Goal: Task Accomplishment & Management: Complete application form

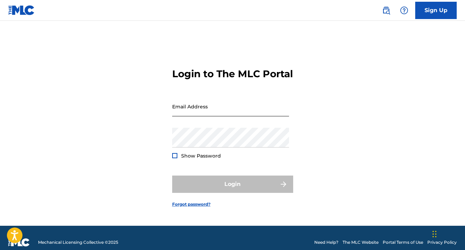
click at [240, 111] on input "Email Address" at bounding box center [230, 106] width 117 height 20
type input "[PERSON_NAME][EMAIL_ADDRESS][DOMAIN_NAME]"
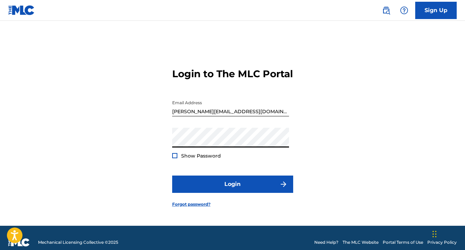
click at [176, 158] on div at bounding box center [174, 155] width 5 height 5
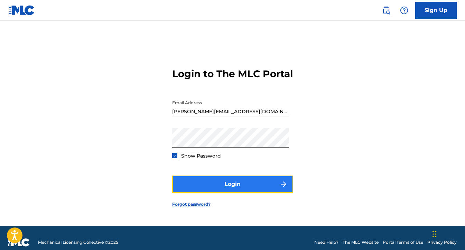
click at [189, 184] on button "Login" at bounding box center [232, 183] width 121 height 17
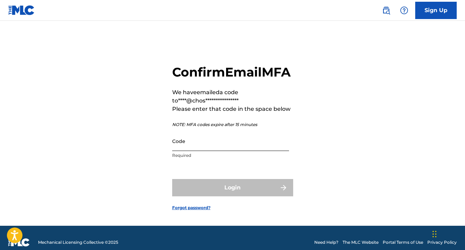
click at [201, 151] on input "Code" at bounding box center [230, 141] width 117 height 20
paste input "512686"
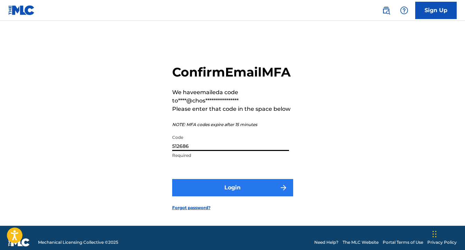
type input "512686"
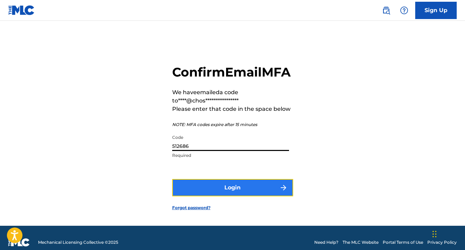
click at [204, 193] on button "Login" at bounding box center [232, 187] width 121 height 17
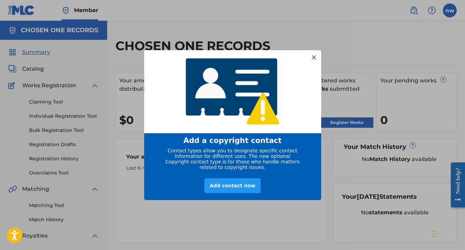
click at [313, 55] on div at bounding box center [313, 57] width 9 height 9
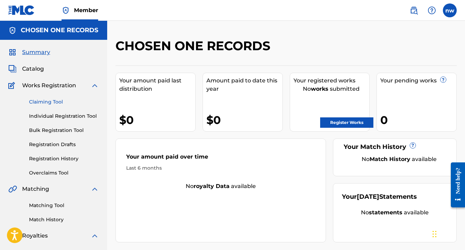
click at [52, 100] on link "Claiming Tool" at bounding box center [64, 101] width 70 height 7
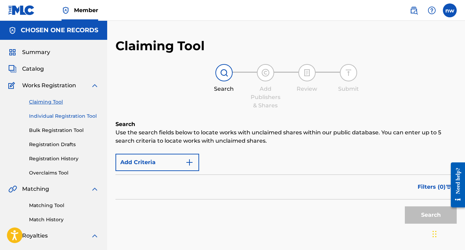
click at [44, 119] on link "Individual Registration Tool" at bounding box center [64, 115] width 70 height 7
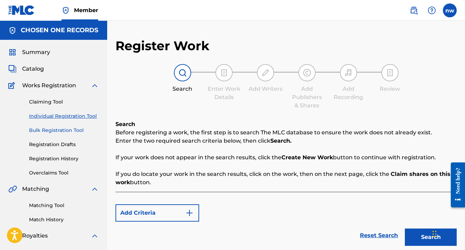
click at [42, 130] on link "Bulk Registration Tool" at bounding box center [64, 130] width 70 height 7
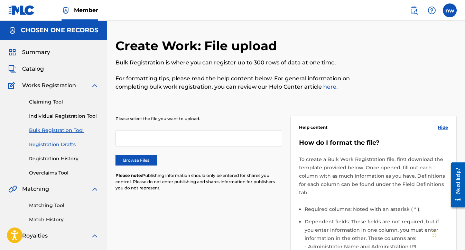
click at [39, 144] on link "Registration Drafts" at bounding box center [64, 144] width 70 height 7
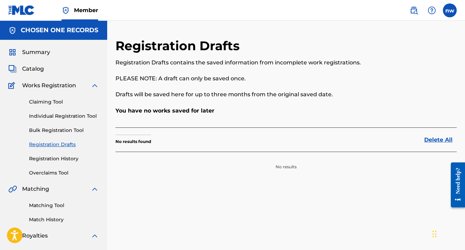
click at [50, 84] on span "Works Registration" at bounding box center [49, 85] width 54 height 8
click at [41, 104] on link "Claiming Tool" at bounding box center [64, 101] width 70 height 7
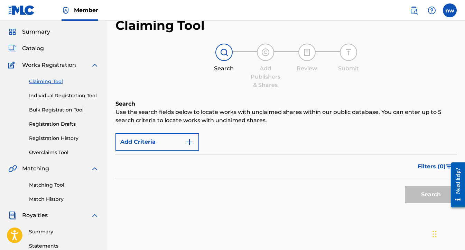
scroll to position [21, 0]
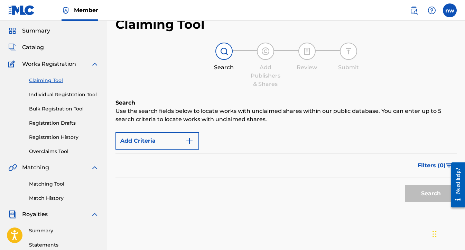
click at [225, 50] on img at bounding box center [224, 51] width 8 height 8
click at [163, 141] on button "Add Criteria" at bounding box center [158, 140] width 84 height 17
click at [191, 139] on img "Search Form" at bounding box center [189, 141] width 8 height 8
click at [188, 163] on div "Filters ( 0 )" at bounding box center [286, 165] width 341 height 25
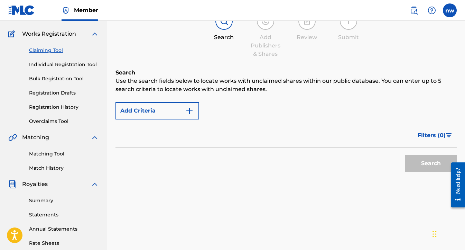
scroll to position [39, 0]
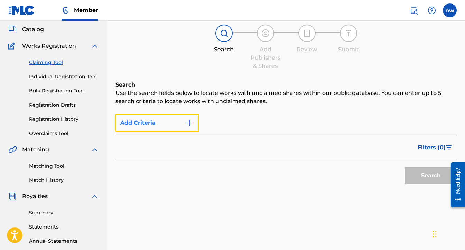
click at [188, 120] on img "Search Form" at bounding box center [189, 123] width 8 height 8
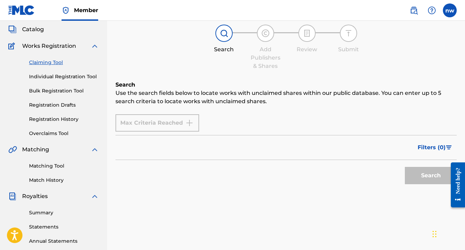
click at [168, 123] on div "Max Criteria Reached" at bounding box center [158, 122] width 84 height 17
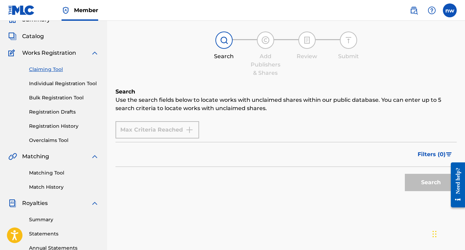
scroll to position [32, 0]
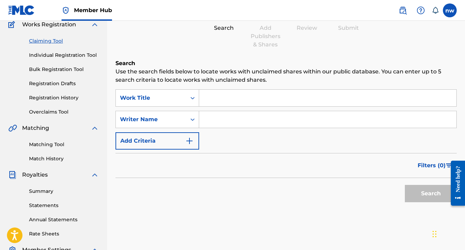
scroll to position [59, 0]
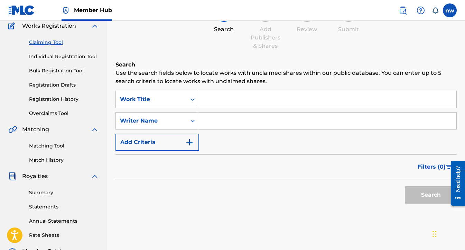
click at [220, 102] on input "Search Form" at bounding box center [327, 99] width 257 height 17
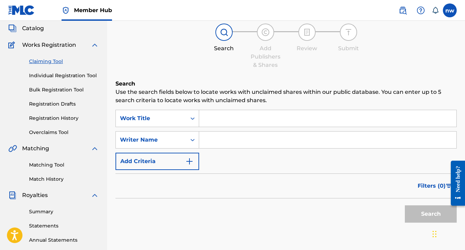
scroll to position [42, 0]
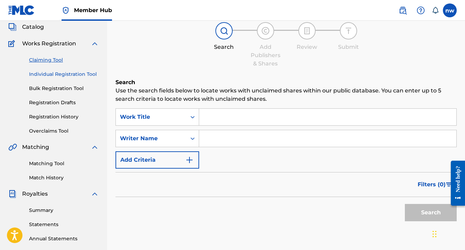
click at [65, 73] on link "Individual Registration Tool" at bounding box center [64, 74] width 70 height 7
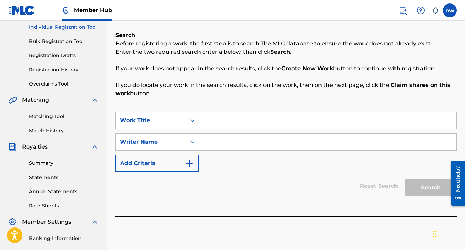
scroll to position [86, 0]
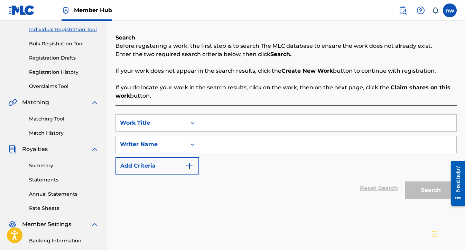
click at [229, 124] on input "Search Form" at bounding box center [327, 122] width 257 height 17
type input "Talk 2 Much"
click at [234, 146] on input "Search Form" at bounding box center [327, 144] width 257 height 17
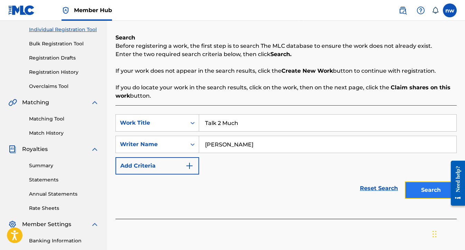
click at [415, 186] on button "Search" at bounding box center [431, 189] width 52 height 17
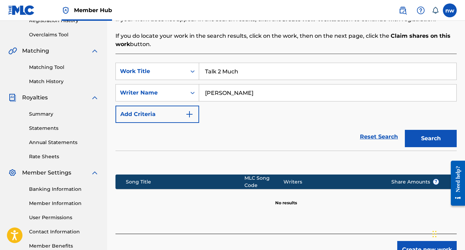
scroll to position [136, 0]
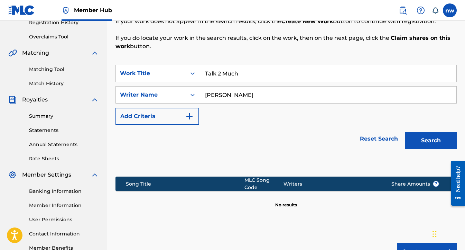
click at [250, 95] on input "[PERSON_NAME]" at bounding box center [327, 94] width 257 height 17
click at [444, 138] on button "Search" at bounding box center [431, 140] width 52 height 17
click at [265, 95] on input "Nicholas Withey" at bounding box center [327, 94] width 257 height 17
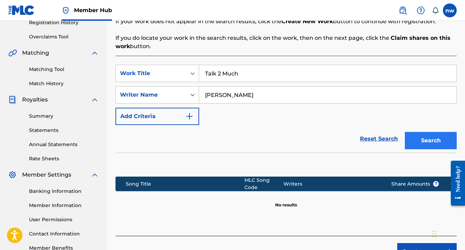
type input "Nicholas David Withey"
click at [421, 141] on button "Search" at bounding box center [431, 140] width 52 height 17
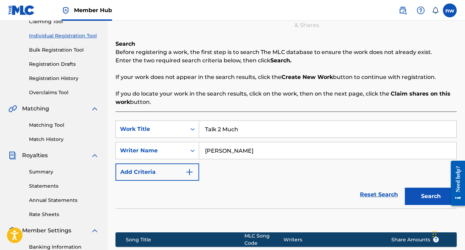
scroll to position [82, 0]
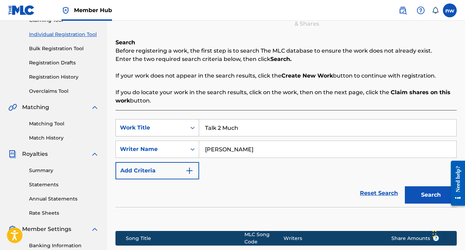
click at [186, 124] on div "Work Title" at bounding box center [151, 127] width 71 height 13
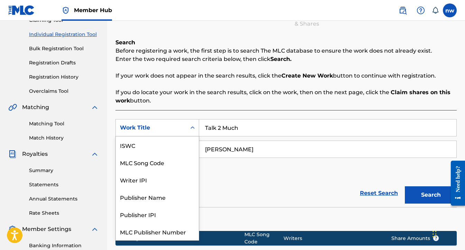
scroll to position [17, 0]
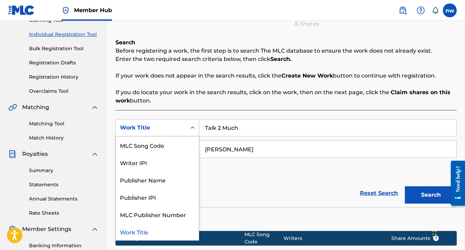
click at [186, 109] on div "Search Before registering a work, the first step is to search The MLC database …" at bounding box center [286, 163] width 341 height 251
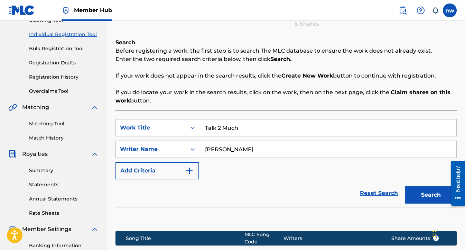
click at [174, 149] on div "Writer Name" at bounding box center [151, 149] width 62 height 8
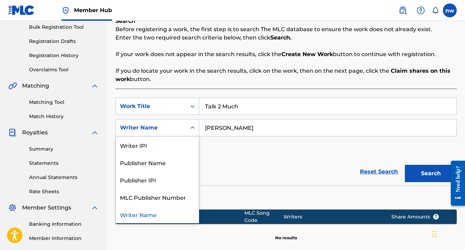
scroll to position [104, 0]
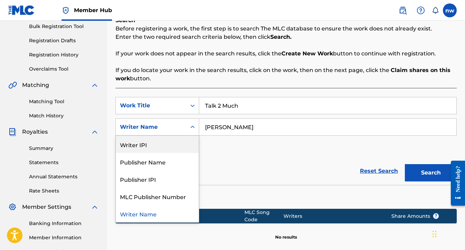
click at [166, 146] on div "Writer IPI" at bounding box center [157, 144] width 83 height 17
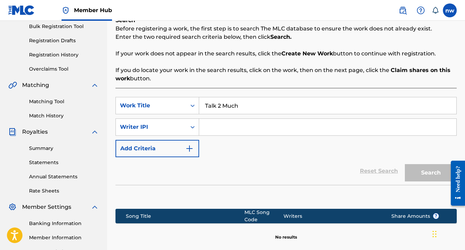
click at [219, 130] on input "Search Form" at bounding box center [327, 127] width 257 height 17
paste input "1137002701"
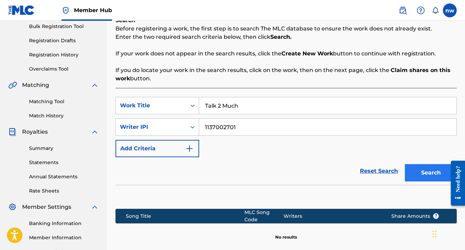
type input "1137002701"
click at [411, 171] on button "Search" at bounding box center [431, 172] width 52 height 17
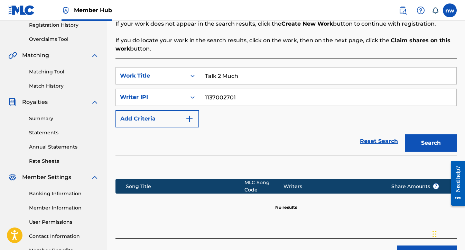
scroll to position [129, 0]
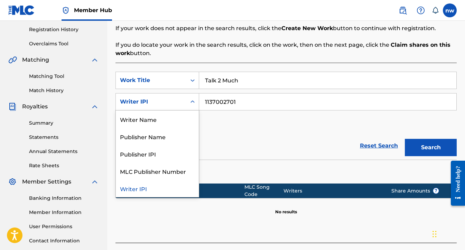
click at [160, 100] on div "Writer IPI" at bounding box center [151, 102] width 62 height 8
click at [153, 122] on div "Writer Name" at bounding box center [157, 118] width 83 height 17
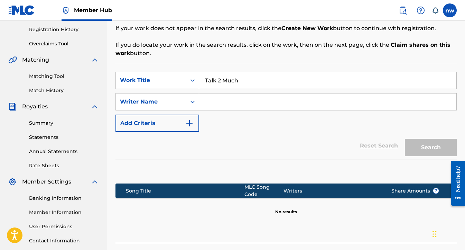
click at [224, 107] on input "Search Form" at bounding box center [327, 101] width 257 height 17
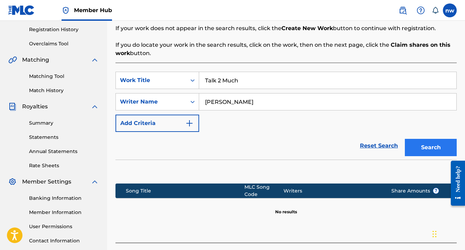
type input "Nicholas David Withey"
click at [417, 142] on button "Search" at bounding box center [431, 147] width 52 height 17
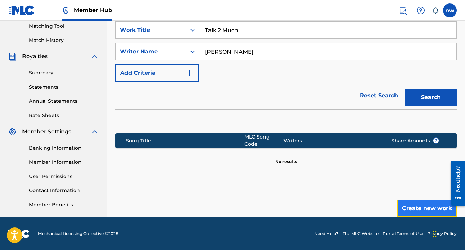
click at [421, 206] on button "Create new work" at bounding box center [426, 208] width 59 height 17
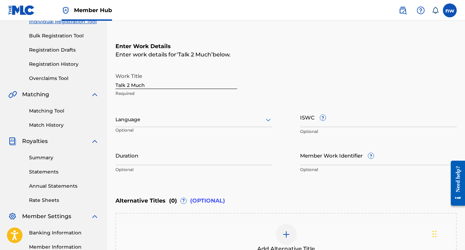
scroll to position [95, 0]
click at [158, 117] on div at bounding box center [194, 119] width 157 height 9
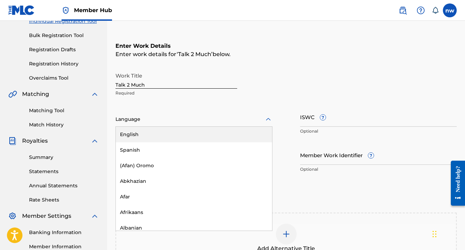
click at [154, 133] on div "English" at bounding box center [194, 135] width 156 height 16
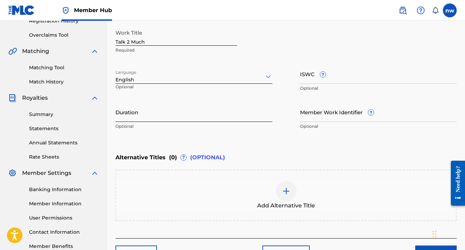
scroll to position [136, 0]
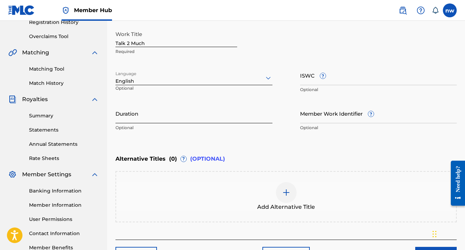
click at [245, 117] on input "Duration" at bounding box center [194, 113] width 157 height 20
paste input "00:02:47"
click at [122, 119] on input "00:02:47" at bounding box center [194, 113] width 157 height 20
type input "02:47"
click at [196, 91] on div "Language English Optional" at bounding box center [194, 80] width 157 height 31
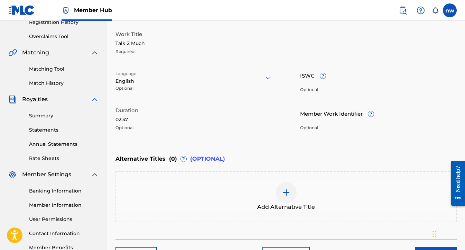
click at [309, 79] on input "ISWC ?" at bounding box center [378, 75] width 157 height 20
paste input "T3353688327"
type input "T3353688327"
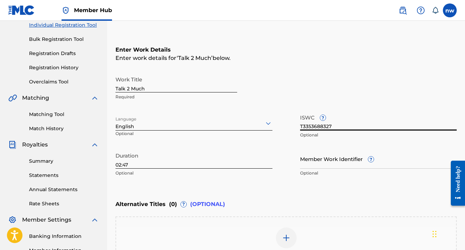
scroll to position [97, 0]
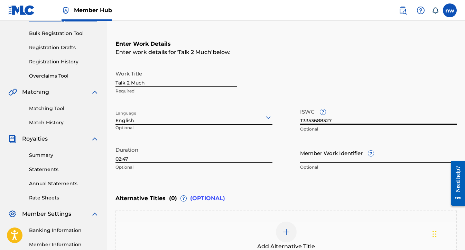
click at [337, 155] on input "Member Work Identifier ?" at bounding box center [378, 153] width 157 height 20
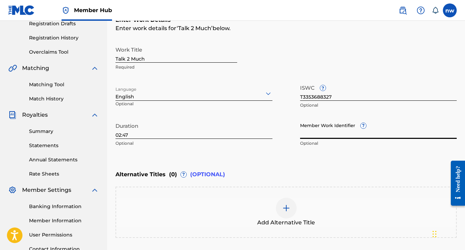
scroll to position [119, 0]
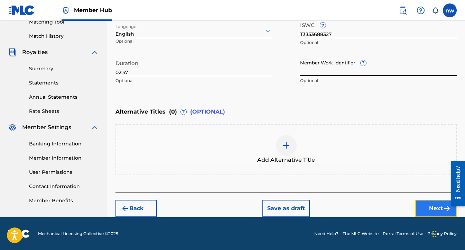
click at [432, 212] on button "Next" at bounding box center [436, 208] width 42 height 17
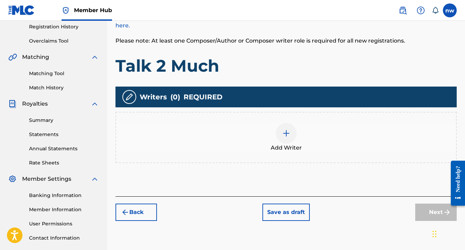
scroll to position [130, 0]
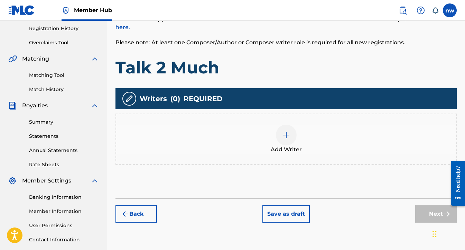
click at [286, 131] on img at bounding box center [286, 135] width 8 height 8
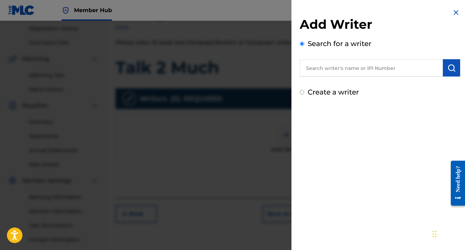
click at [322, 65] on input "text" at bounding box center [371, 67] width 143 height 17
type input "nicholas david withey"
click at [302, 92] on input "Create a writer" at bounding box center [302, 92] width 4 height 4
radio input "false"
radio input "true"
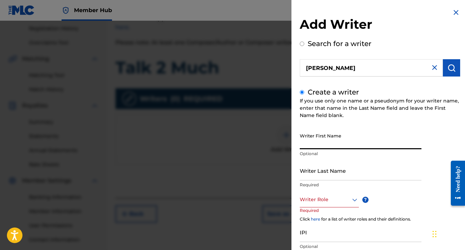
click at [323, 142] on input "Writer First Name" at bounding box center [361, 139] width 122 height 20
type input "Nicholas"
click at [317, 169] on input "Writer Last Name" at bounding box center [361, 170] width 122 height 20
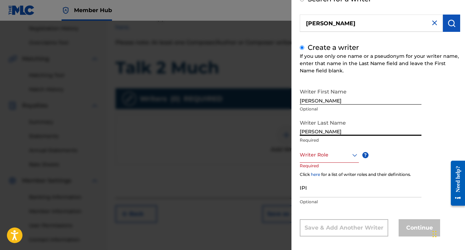
scroll to position [50, 0]
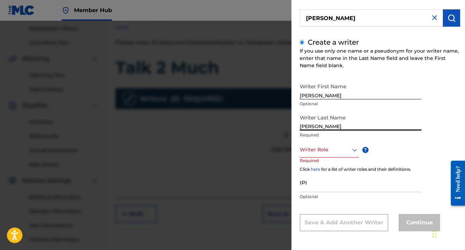
type input "Withey"
click at [319, 150] on div at bounding box center [329, 149] width 59 height 9
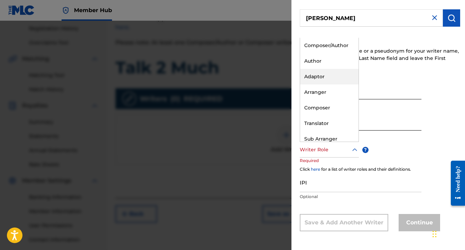
scroll to position [1, 0]
click at [330, 49] on div "Composer/Author" at bounding box center [329, 45] width 58 height 16
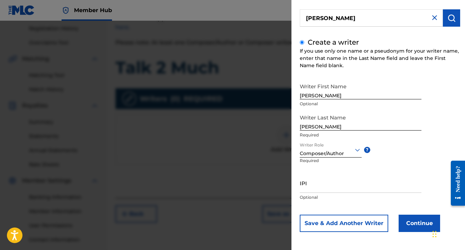
scroll to position [50, 0]
click at [330, 187] on input "IPI" at bounding box center [361, 182] width 122 height 20
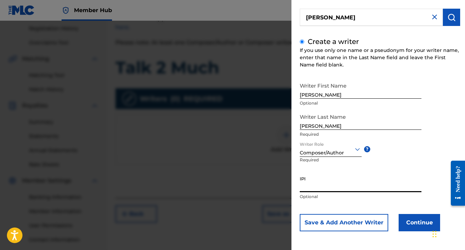
paste input "1137002701"
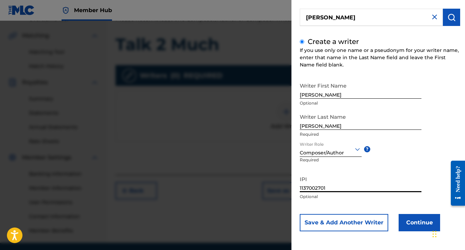
scroll to position [153, 0]
type input "1137002701"
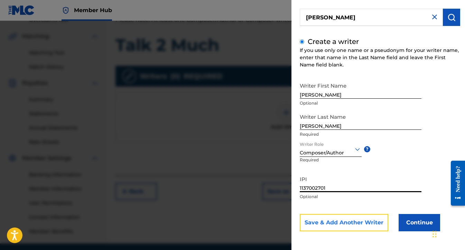
click at [353, 222] on button "Save & Add Another Writer" at bounding box center [344, 222] width 89 height 17
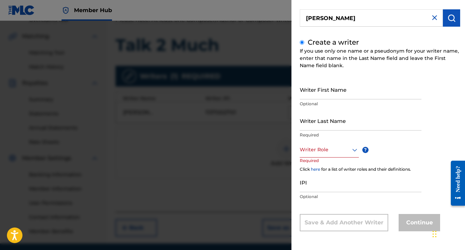
scroll to position [50, 0]
click at [362, 89] on input "Writer First Name" at bounding box center [361, 90] width 122 height 20
paste input "REGINALD"
type input "REGINALD"
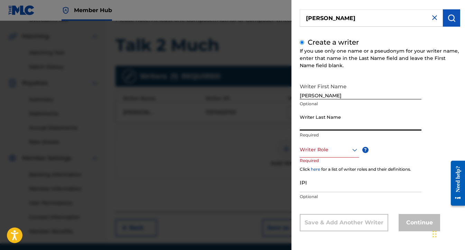
click at [315, 121] on input "Writer Last Name" at bounding box center [361, 121] width 122 height 20
paste input "KOURY"
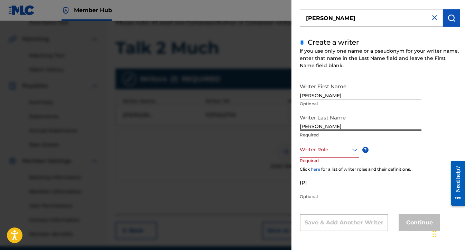
scroll to position [148, 0]
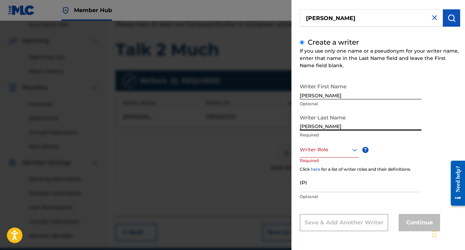
type input "KOURY"
click at [339, 147] on div at bounding box center [329, 149] width 59 height 9
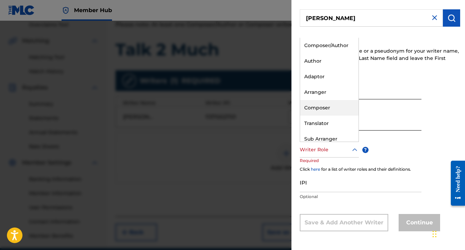
click at [320, 106] on div "Composer" at bounding box center [329, 108] width 58 height 16
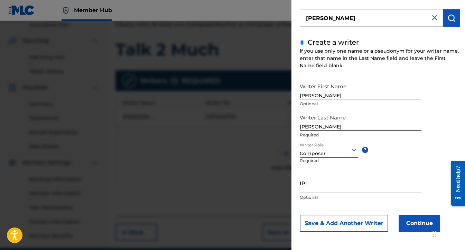
scroll to position [50, 0]
click at [321, 188] on input "IPI" at bounding box center [361, 182] width 122 height 20
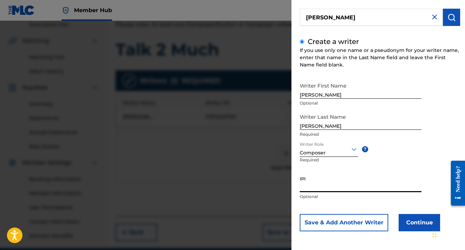
paste input "1083678919"
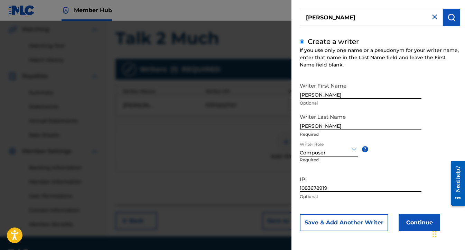
scroll to position [159, 0]
type input "1083678919"
click at [427, 218] on button "Continue" at bounding box center [420, 222] width 42 height 17
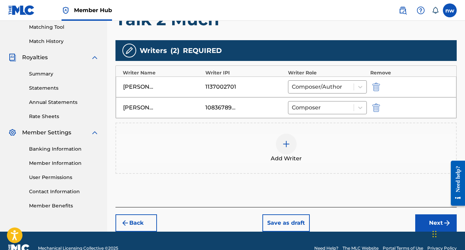
scroll to position [180, 0]
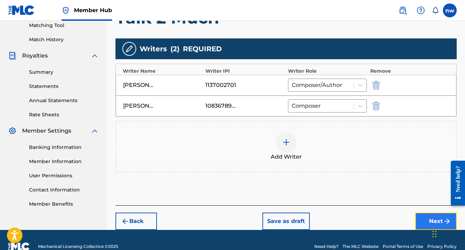
click at [435, 215] on button "Next" at bounding box center [436, 220] width 42 height 17
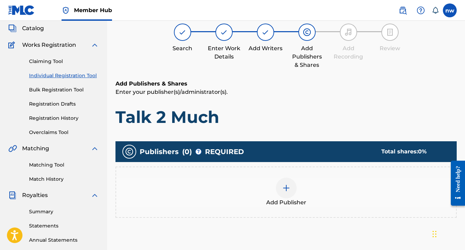
scroll to position [31, 0]
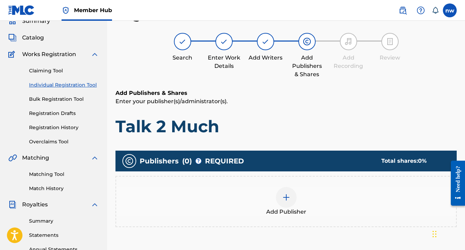
click at [285, 201] on img at bounding box center [286, 197] width 8 height 8
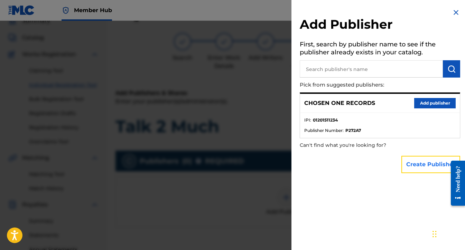
click at [412, 160] on button "Create Publisher" at bounding box center [431, 164] width 59 height 17
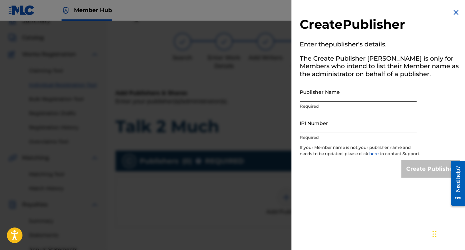
click at [361, 99] on input "Publisher Name" at bounding box center [358, 92] width 117 height 20
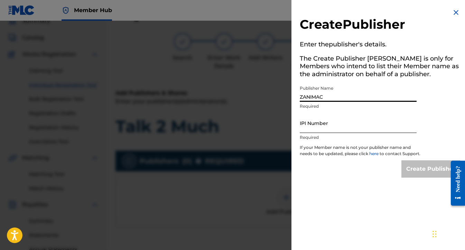
type input "ZANIMAC"
click at [348, 126] on input "IPI Number" at bounding box center [358, 123] width 117 height 20
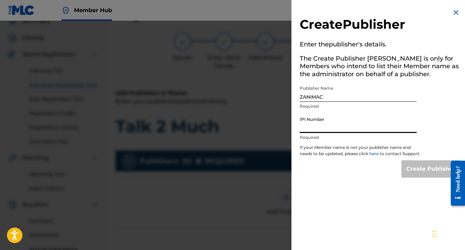
paste input "1270102999"
type input "1270102999"
click at [415, 168] on input "Create Publisher" at bounding box center [431, 168] width 59 height 17
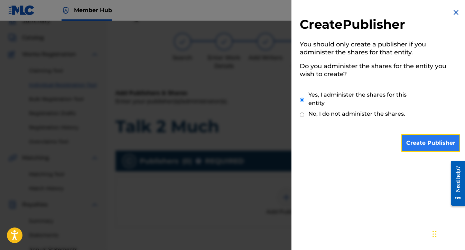
click at [423, 139] on input "Create Publisher" at bounding box center [431, 142] width 59 height 17
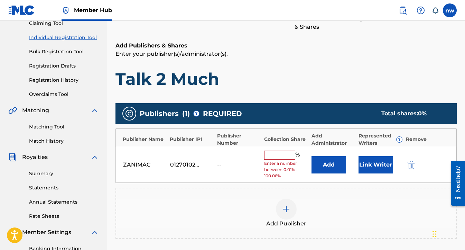
scroll to position [78, 0]
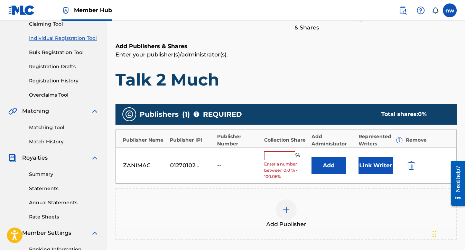
click at [281, 156] on input "text" at bounding box center [279, 155] width 31 height 9
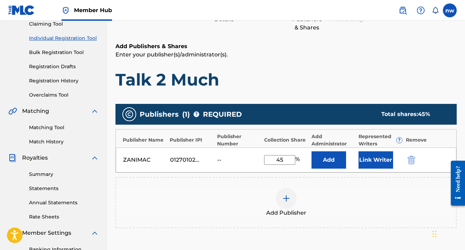
type input "45"
click at [365, 157] on button "Link Writer" at bounding box center [376, 159] width 35 height 17
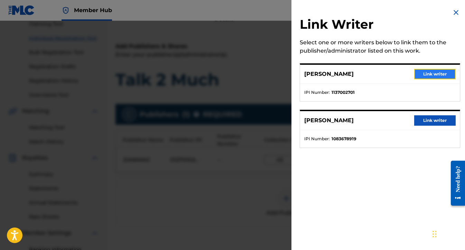
click at [425, 72] on button "Link writer" at bounding box center [435, 74] width 42 height 10
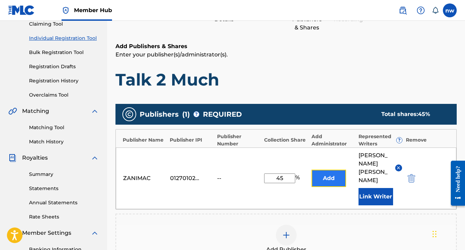
click at [325, 169] on button "Add" at bounding box center [329, 177] width 35 height 17
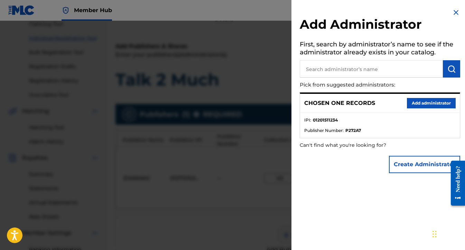
click at [453, 12] on img at bounding box center [456, 12] width 8 height 8
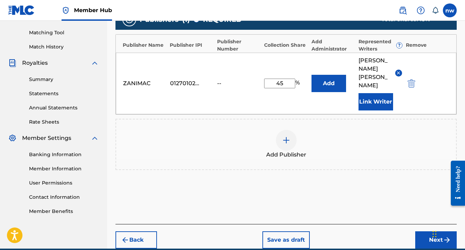
scroll to position [168, 0]
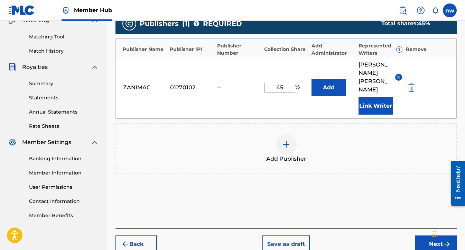
click at [286, 140] on img at bounding box center [286, 144] width 8 height 8
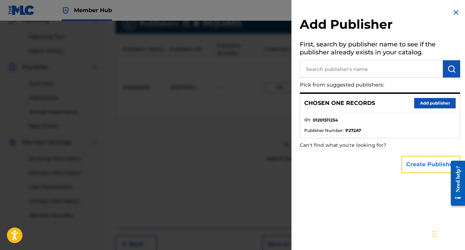
click at [415, 164] on button "Create Publisher" at bounding box center [431, 164] width 59 height 17
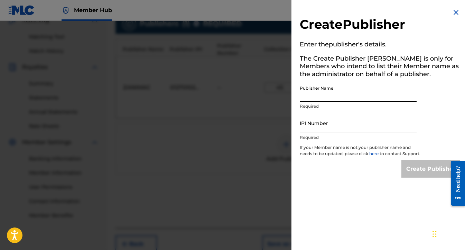
click at [355, 96] on input "Publisher Name" at bounding box center [358, 92] width 117 height 20
paste input "IMREGII PUBLISHING"
type input "IMREGII PUBLISHING"
click at [329, 123] on input "IPI Number" at bounding box center [358, 123] width 117 height 20
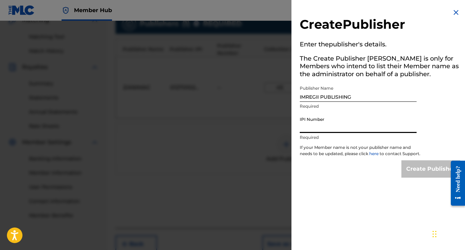
paste input "1292604158"
type input "1292604158"
click at [424, 172] on input "Create Publisher" at bounding box center [431, 168] width 59 height 17
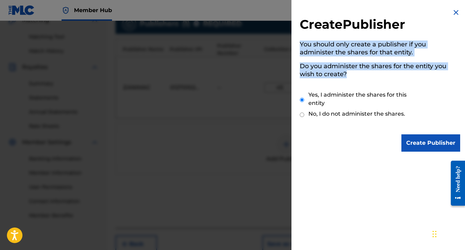
drag, startPoint x: 301, startPoint y: 45, endPoint x: 347, endPoint y: 75, distance: 55.5
click at [348, 75] on div "You should only create a publisher if you administer the shares for that entity…" at bounding box center [380, 83] width 160 height 91
copy div "You should only create a publisher if you administer the shares for that entity…"
click at [302, 113] on input "No, I do not administer the shares." at bounding box center [302, 114] width 4 height 7
radio input "true"
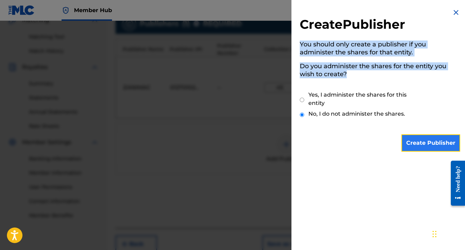
click at [422, 143] on input "Create Publisher" at bounding box center [431, 142] width 59 height 17
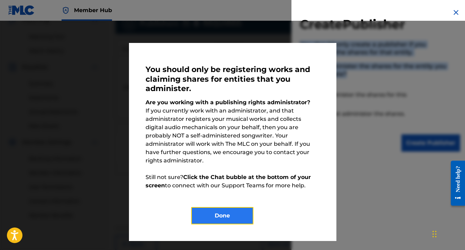
click at [209, 210] on button "Done" at bounding box center [222, 215] width 62 height 17
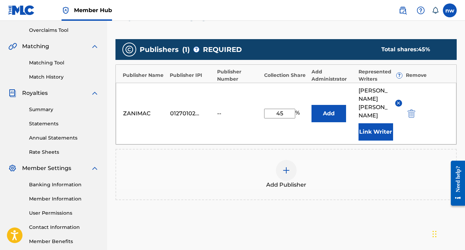
scroll to position [143, 0]
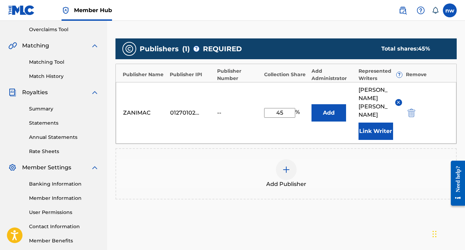
click at [284, 165] on img at bounding box center [286, 169] width 8 height 8
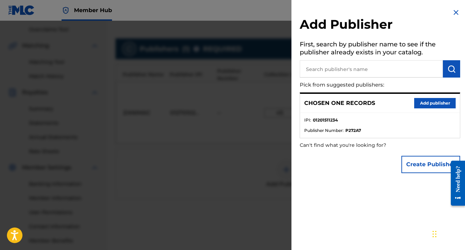
click at [339, 72] on input "text" at bounding box center [371, 68] width 143 height 17
click at [410, 160] on button "Create Publisher" at bounding box center [431, 164] width 59 height 17
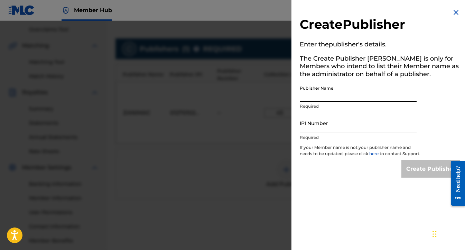
click at [325, 93] on input "Publisher Name" at bounding box center [358, 92] width 117 height 20
type input "IMREGII PUBLISHING"
click at [341, 130] on input "IPI Number" at bounding box center [358, 123] width 117 height 20
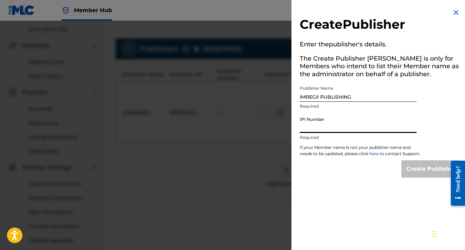
paste input "You should only create a publisher if you administer the shares for that entity…"
type input "You should only create a publisher if you administer the shares for that entity…"
click at [341, 130] on input "You should only create a publisher if you administer the shares for that entity…" at bounding box center [358, 123] width 117 height 20
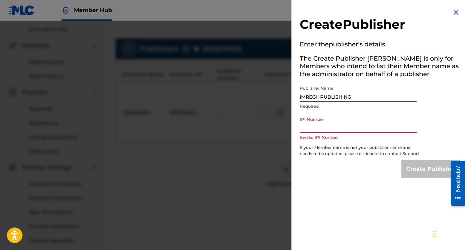
click at [341, 130] on input "You should only create a publisher if you administer the shares for that entity…" at bounding box center [358, 123] width 117 height 20
paste input "1292604158"
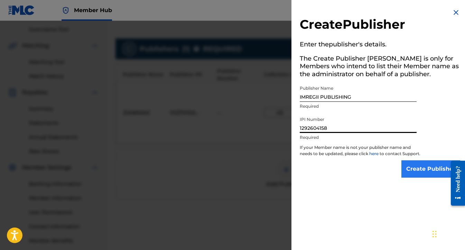
type input "1292604158"
click at [404, 167] on input "Create Publisher" at bounding box center [431, 168] width 59 height 17
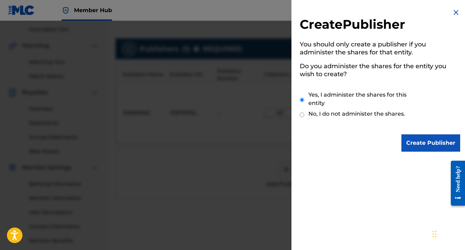
click at [303, 114] on input "No, I do not administer the shares." at bounding box center [302, 114] width 4 height 7
radio input "true"
click at [418, 141] on input "Create Publisher" at bounding box center [431, 142] width 59 height 17
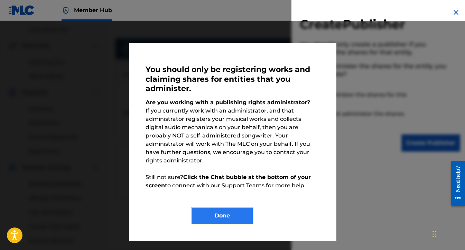
click at [207, 207] on button "Done" at bounding box center [222, 215] width 62 height 17
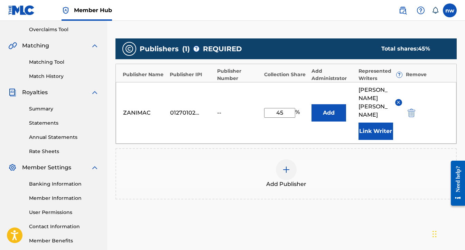
click at [285, 165] on img at bounding box center [286, 169] width 8 height 8
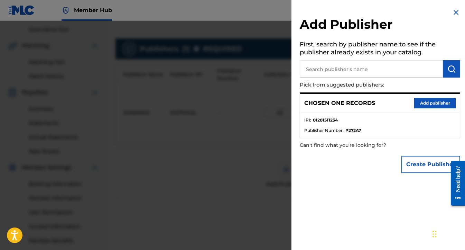
click at [337, 66] on input "text" at bounding box center [371, 68] width 143 height 17
paste input "IMREGII PUBLISHING"
type input "IMREGII PUBLISHING"
click at [450, 69] on img "submit" at bounding box center [452, 69] width 8 height 8
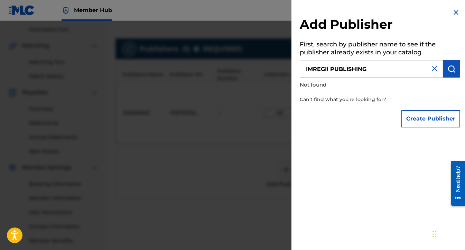
click at [452, 13] on img at bounding box center [456, 12] width 8 height 8
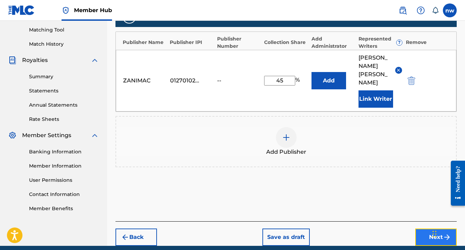
click at [430, 228] on button "Next" at bounding box center [436, 236] width 42 height 17
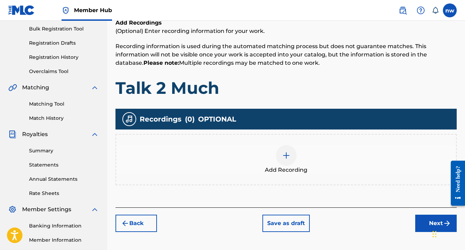
scroll to position [108, 0]
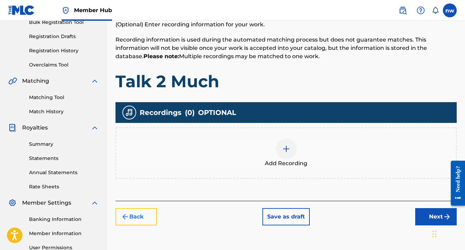
click at [150, 217] on button "Back" at bounding box center [137, 216] width 42 height 17
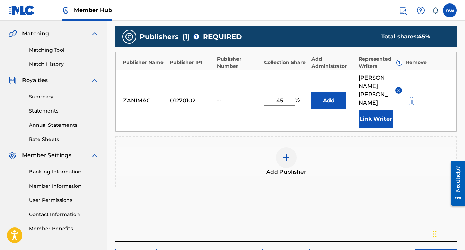
scroll to position [162, 0]
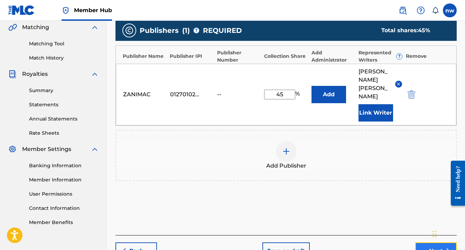
click at [424, 242] on button "Next" at bounding box center [436, 250] width 42 height 17
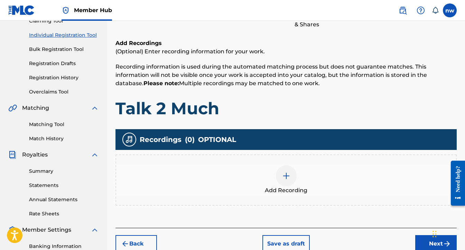
scroll to position [84, 0]
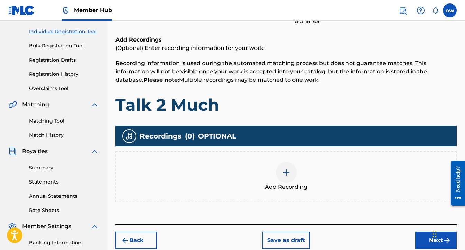
click at [290, 168] on img at bounding box center [286, 172] width 8 height 8
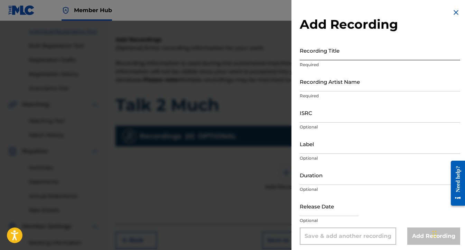
click at [329, 54] on input "Recording Title" at bounding box center [380, 50] width 160 height 20
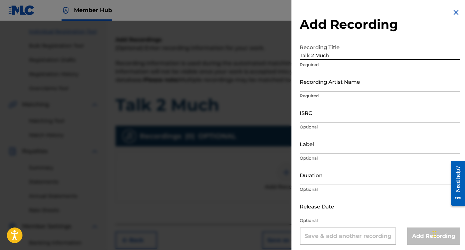
type input "Talk 2 Much"
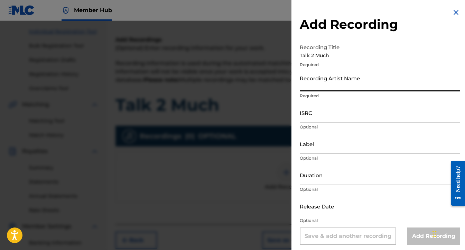
click at [330, 81] on input "Recording Artist Name" at bounding box center [380, 82] width 160 height 20
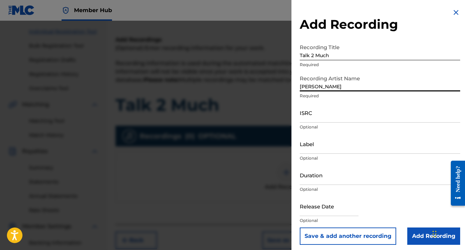
type input "Yung Nicholas"
click at [336, 113] on input "ISRC" at bounding box center [380, 113] width 160 height 20
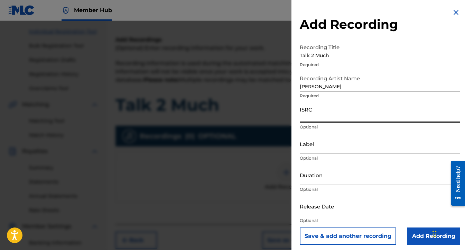
paste input "QMEU32514296"
type input "QMEU32514296"
click at [326, 146] on input "Label" at bounding box center [380, 144] width 160 height 20
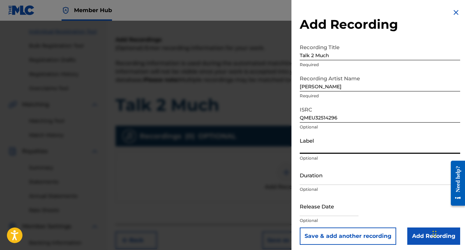
type input "Chosen One Records"
click at [346, 170] on input "Duration" at bounding box center [380, 175] width 160 height 20
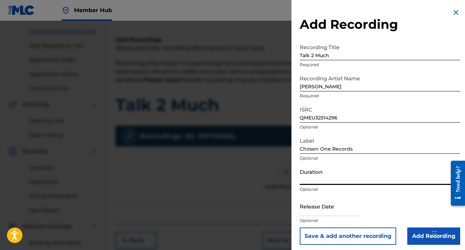
paste input "00:02:47"
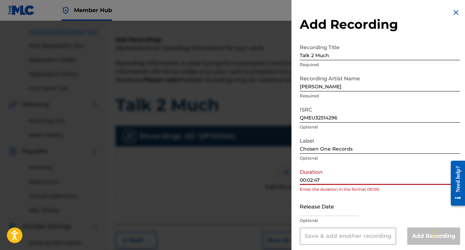
click at [308, 178] on input "00:02:47" at bounding box center [380, 175] width 160 height 20
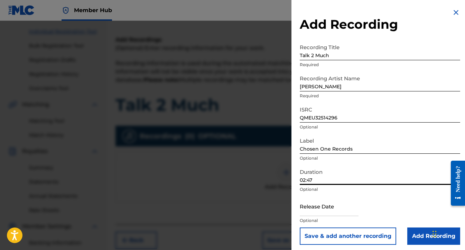
scroll to position [3, 0]
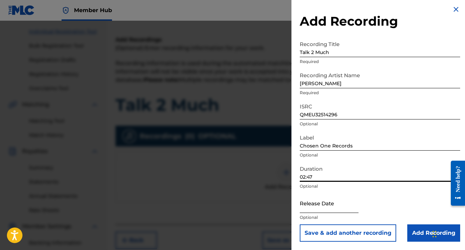
type input "02:47"
click at [316, 205] on input "text" at bounding box center [329, 203] width 59 height 20
select select "8"
select select "2025"
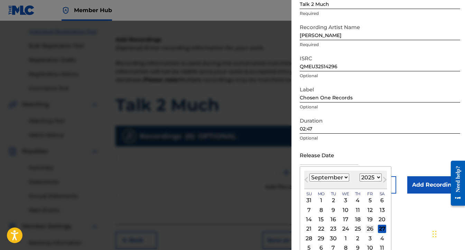
click at [368, 229] on div "26" at bounding box center [370, 228] width 8 height 8
type input "September 26 2025"
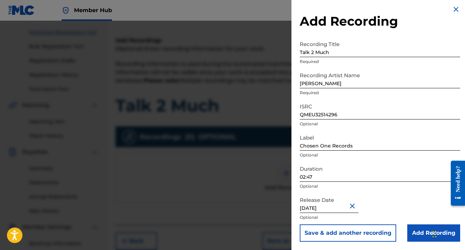
scroll to position [0, 0]
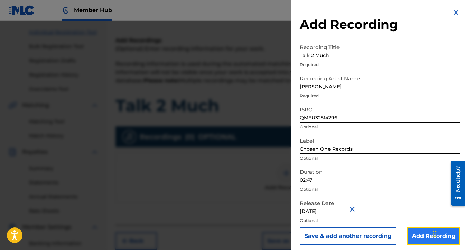
click at [415, 234] on input "Add Recording" at bounding box center [433, 235] width 53 height 17
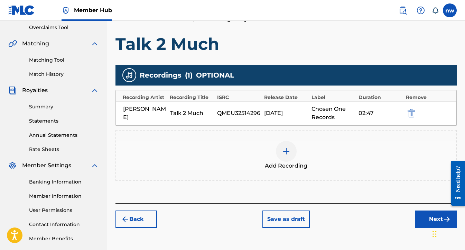
scroll to position [150, 0]
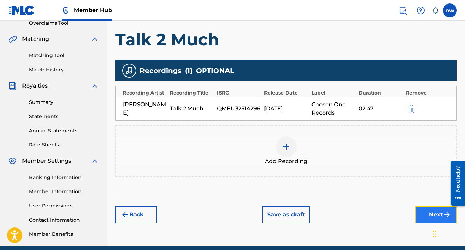
click at [427, 213] on button "Next" at bounding box center [436, 214] width 42 height 17
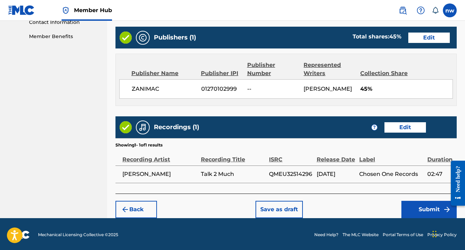
scroll to position [348, 0]
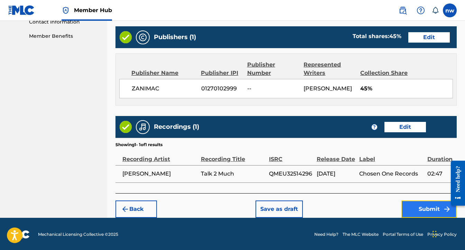
click at [416, 202] on button "Submit" at bounding box center [429, 208] width 55 height 17
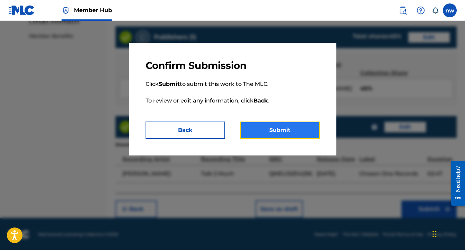
click at [259, 126] on button "Submit" at bounding box center [280, 129] width 80 height 17
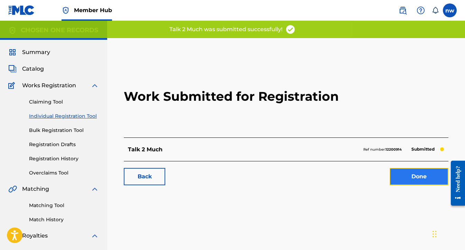
click at [406, 176] on link "Done" at bounding box center [419, 176] width 59 height 17
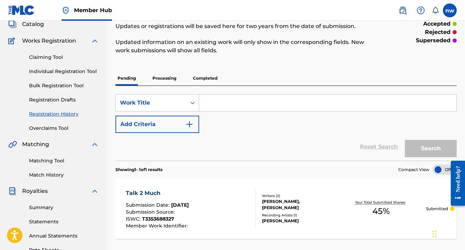
scroll to position [42, 0]
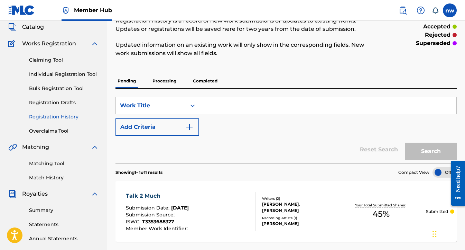
click at [233, 108] on input "Search Form" at bounding box center [327, 105] width 257 height 17
click at [59, 74] on link "Individual Registration Tool" at bounding box center [64, 74] width 70 height 7
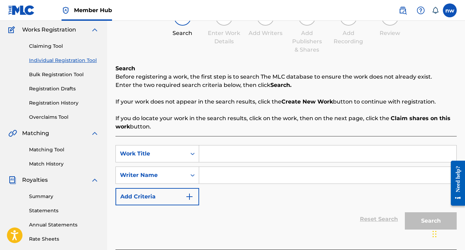
scroll to position [63, 0]
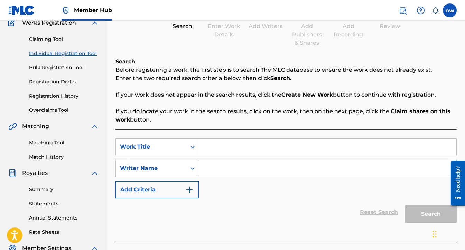
click at [219, 146] on input "Search Form" at bounding box center [327, 146] width 257 height 17
type input "Honest"
click at [218, 166] on input "Search Form" at bounding box center [327, 168] width 257 height 17
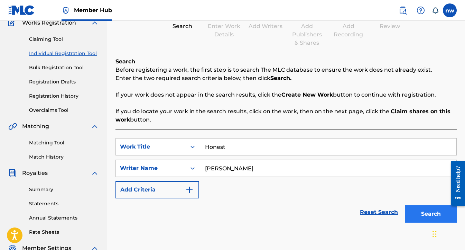
type input "Nicholas David Withey"
click at [421, 209] on button "Search" at bounding box center [431, 213] width 52 height 17
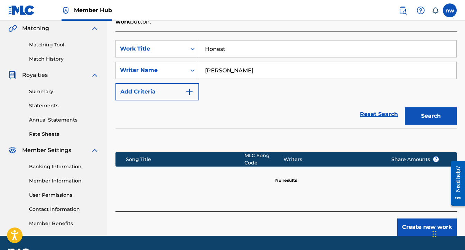
scroll to position [166, 0]
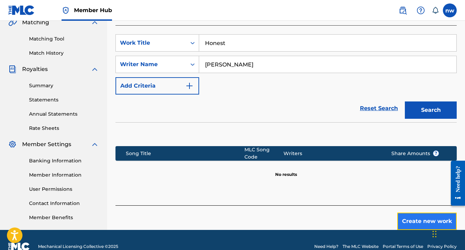
click at [415, 219] on button "Create new work" at bounding box center [426, 220] width 59 height 17
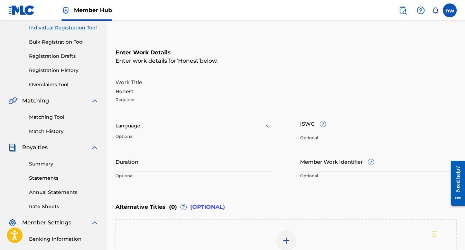
scroll to position [77, 0]
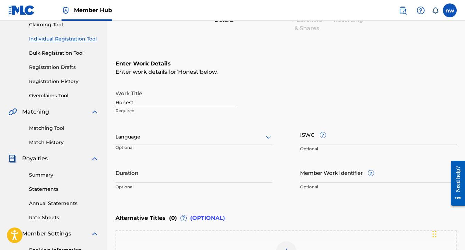
click at [167, 135] on div at bounding box center [194, 136] width 157 height 9
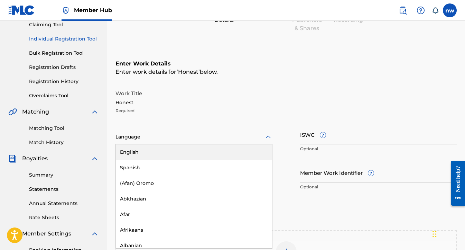
click at [160, 148] on div "English" at bounding box center [194, 152] width 156 height 16
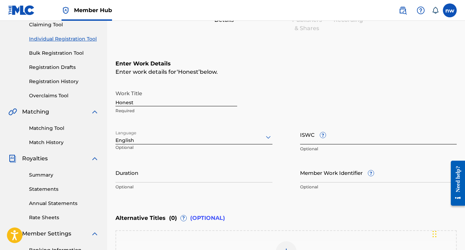
click at [310, 136] on input "ISWC ?" at bounding box center [378, 135] width 157 height 20
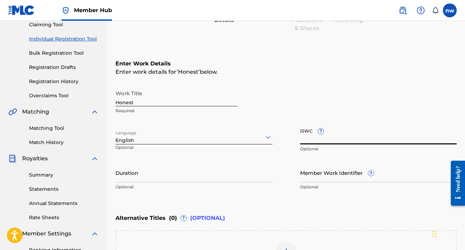
paste input "T3353688689"
type input "T3353688689"
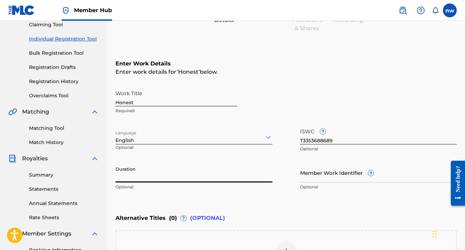
click at [178, 173] on input "Duration" at bounding box center [194, 173] width 157 height 20
paste input "00:02:37"
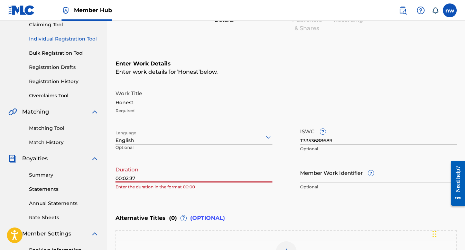
click at [123, 180] on input "00:02:37" at bounding box center [194, 173] width 157 height 20
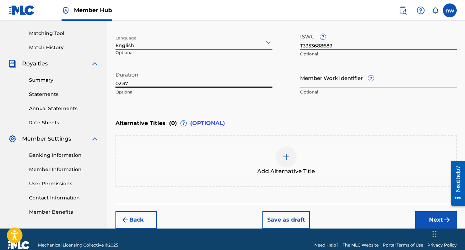
scroll to position [183, 0]
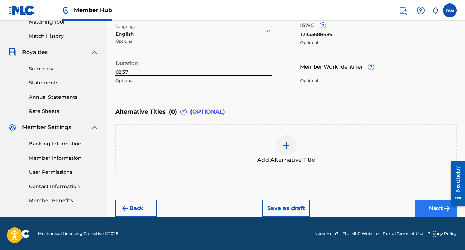
type input "02:37"
click at [429, 204] on button "Next" at bounding box center [436, 208] width 42 height 17
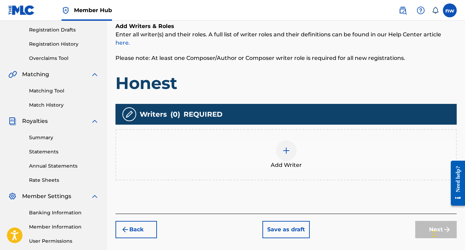
scroll to position [123, 0]
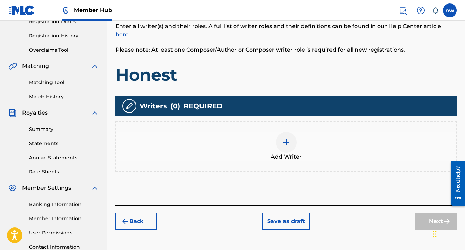
click at [283, 138] on img at bounding box center [286, 142] width 8 height 8
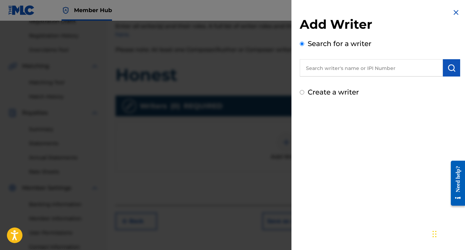
click at [339, 64] on input "text" at bounding box center [371, 67] width 143 height 17
type input "nicholas david withey"
click at [434, 67] on img at bounding box center [435, 67] width 8 height 8
click at [326, 92] on label "Create a writer" at bounding box center [333, 92] width 51 height 8
radio input "true"
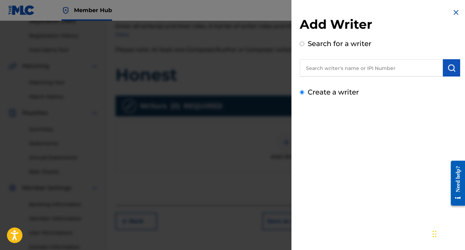
click at [304, 92] on input "Create a writer" at bounding box center [302, 92] width 4 height 4
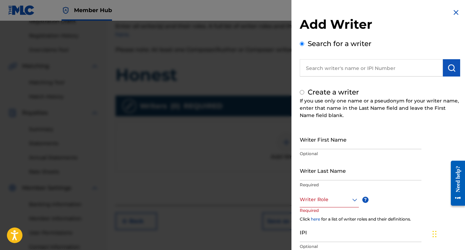
radio input "false"
radio input "true"
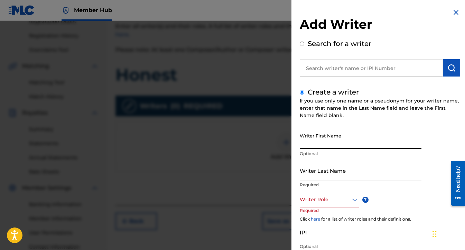
click at [318, 146] on input "Writer First Name" at bounding box center [361, 139] width 122 height 20
type input "Nicholas"
click at [317, 169] on input "Writer Last Name" at bounding box center [361, 170] width 122 height 20
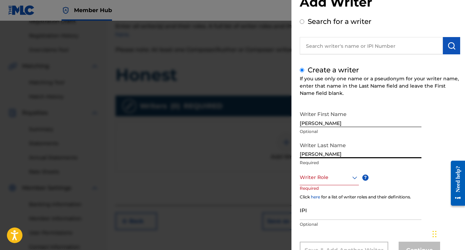
scroll to position [25, 0]
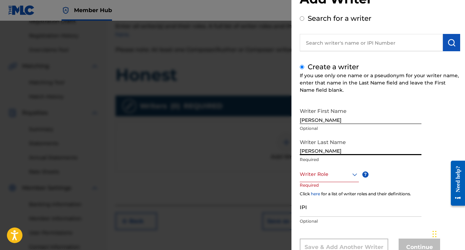
type input "Withey"
click at [314, 173] on div at bounding box center [329, 174] width 59 height 9
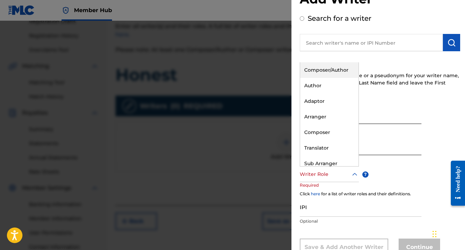
click at [315, 64] on div "Composer/Author" at bounding box center [329, 70] width 58 height 16
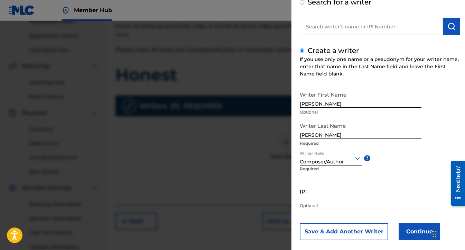
scroll to position [50, 0]
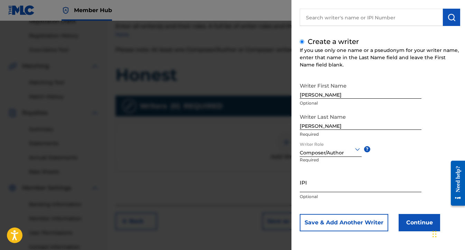
click at [323, 186] on input "IPI" at bounding box center [361, 182] width 122 height 20
paste input "1137002701"
type input "1137002701"
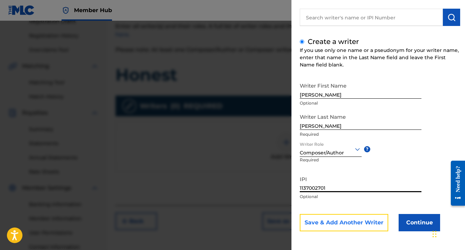
click at [360, 225] on button "Save & Add Another Writer" at bounding box center [344, 222] width 89 height 17
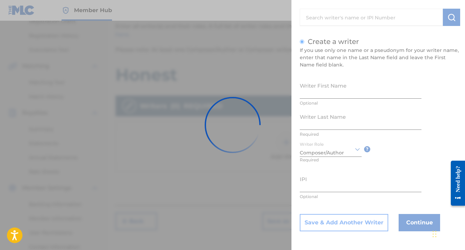
scroll to position [50, 0]
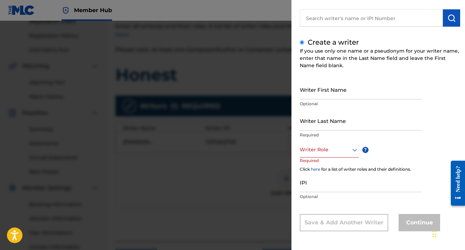
click at [348, 151] on div at bounding box center [329, 149] width 59 height 9
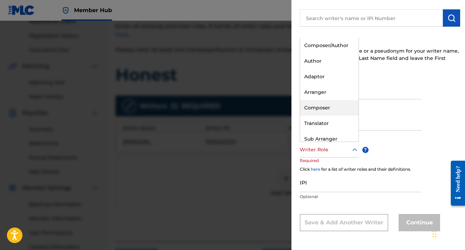
click at [329, 103] on div "Composer" at bounding box center [329, 108] width 58 height 16
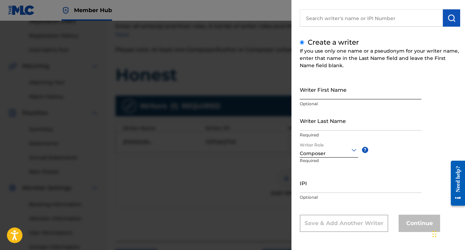
click at [330, 91] on input "Writer First Name" at bounding box center [361, 90] width 122 height 20
paste input "ONDAS"
type input "ONDAS"
click at [325, 125] on input "Writer Last Name" at bounding box center [361, 121] width 122 height 20
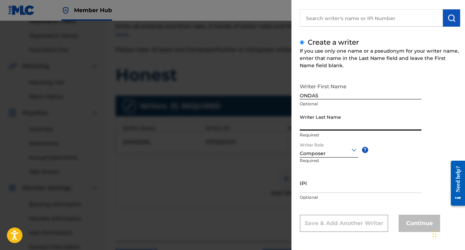
paste input "NAMI"
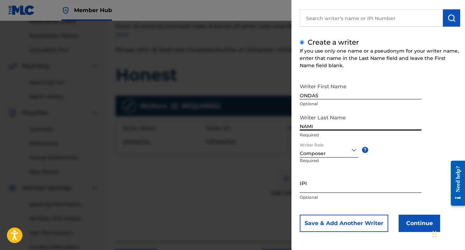
type input "NAMI"
click at [317, 176] on input "IPI" at bounding box center [361, 183] width 122 height 20
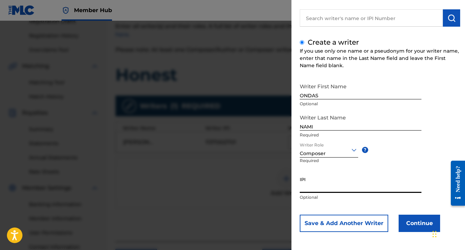
paste input "1256166255"
type input "1256166255"
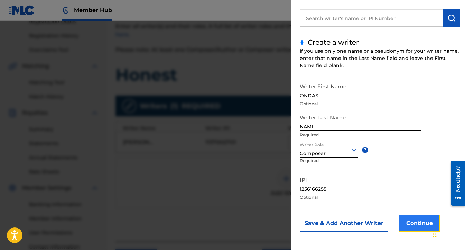
click at [416, 217] on button "Continue" at bounding box center [420, 222] width 42 height 17
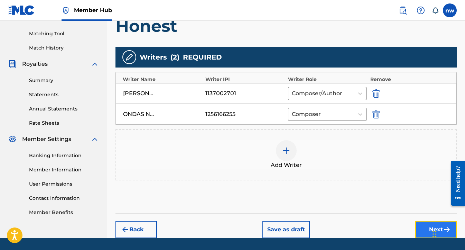
click at [420, 221] on button "Next" at bounding box center [436, 229] width 42 height 17
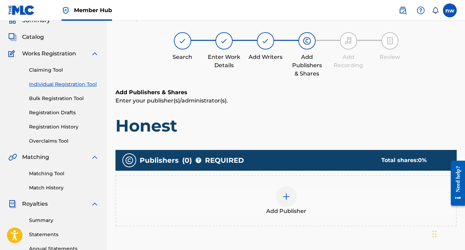
scroll to position [31, 0]
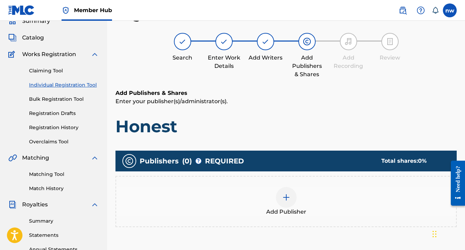
click at [286, 200] on img at bounding box center [286, 197] width 8 height 8
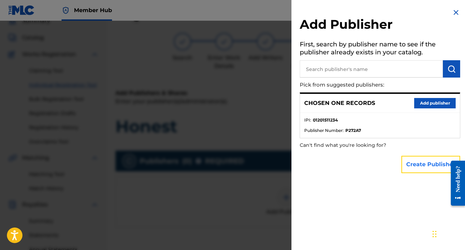
click at [406, 165] on button "Create Publisher" at bounding box center [431, 164] width 59 height 17
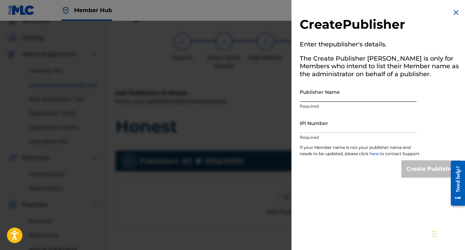
click at [330, 98] on input "Publisher Name" at bounding box center [358, 92] width 117 height 20
type input "ZANIMAC"
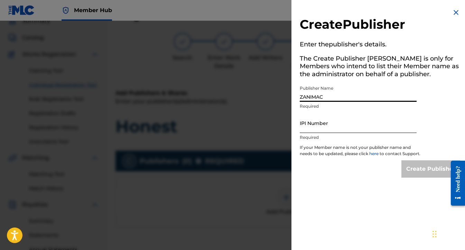
click at [339, 124] on input "IPI Number" at bounding box center [358, 123] width 117 height 20
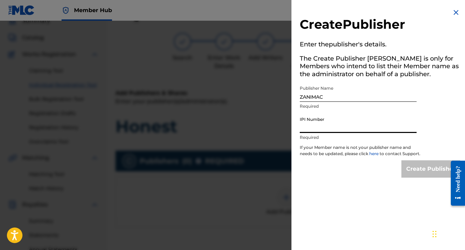
paste input "1270102999"
type input "1270102999"
click at [426, 173] on input "Create Publisher" at bounding box center [431, 168] width 59 height 17
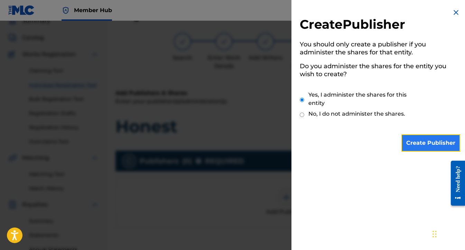
click at [422, 147] on input "Create Publisher" at bounding box center [431, 142] width 59 height 17
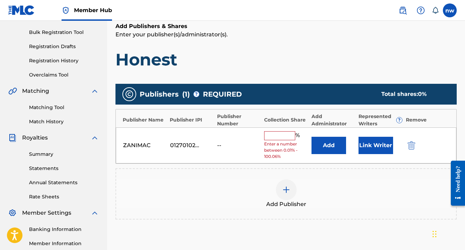
scroll to position [96, 0]
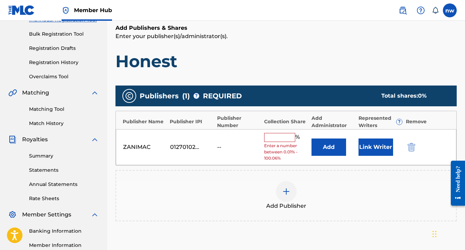
click at [271, 136] on input "text" at bounding box center [279, 137] width 31 height 9
type input "45"
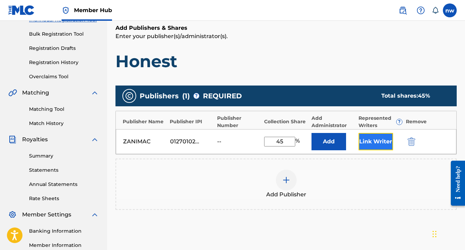
click at [369, 142] on button "Link Writer" at bounding box center [376, 141] width 35 height 17
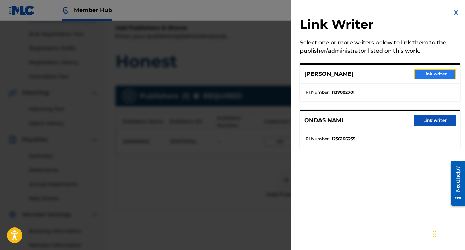
click at [418, 73] on button "Link writer" at bounding box center [435, 74] width 42 height 10
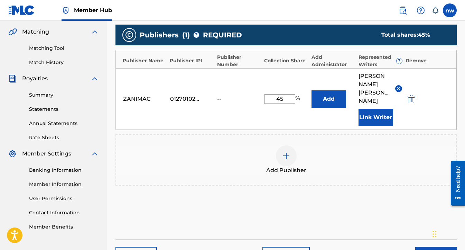
scroll to position [188, 0]
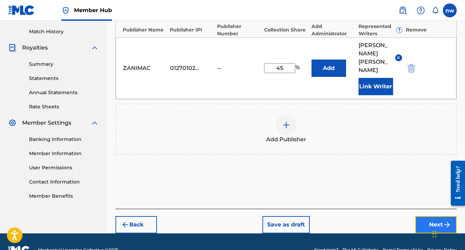
click at [424, 216] on button "Next" at bounding box center [436, 224] width 42 height 17
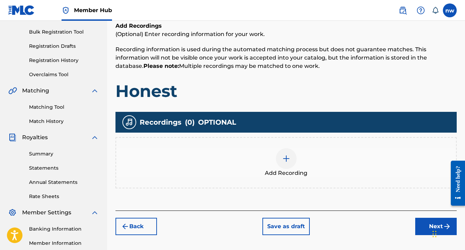
scroll to position [109, 0]
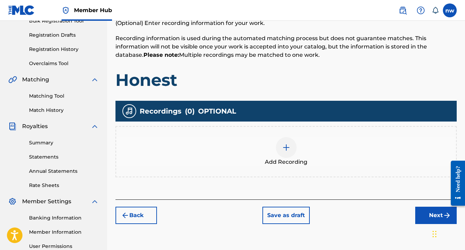
click at [291, 145] on div at bounding box center [286, 147] width 21 height 21
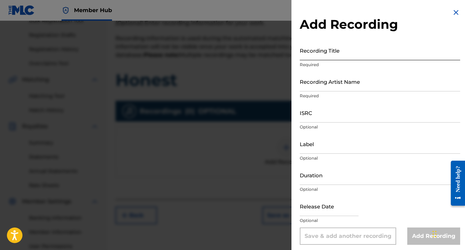
click at [322, 55] on input "Recording Title" at bounding box center [380, 50] width 160 height 20
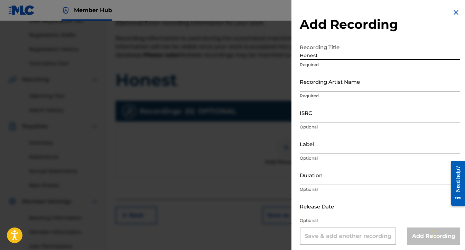
type input "Honest"
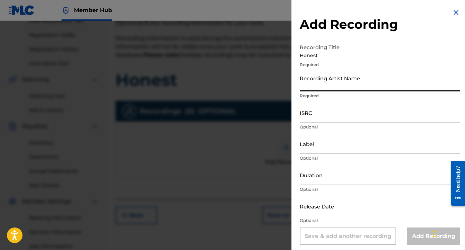
click at [318, 86] on input "Recording Artist Name" at bounding box center [380, 82] width 160 height 20
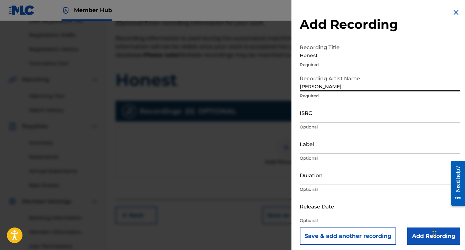
type input "Yung Nicholas"
click at [336, 112] on input "ISRC" at bounding box center [380, 113] width 160 height 20
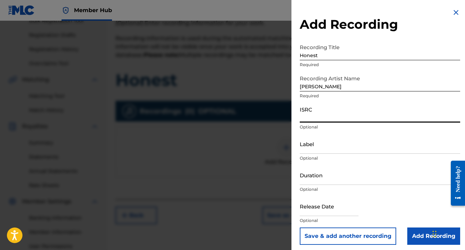
paste input "QMEU32514297"
type input "QMEU32514297"
click at [334, 145] on input "Label" at bounding box center [380, 144] width 160 height 20
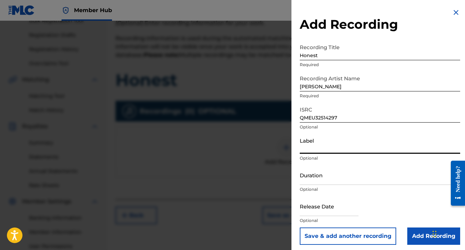
type input "Chosen One Records"
click at [331, 176] on input "Duration" at bounding box center [380, 175] width 160 height 20
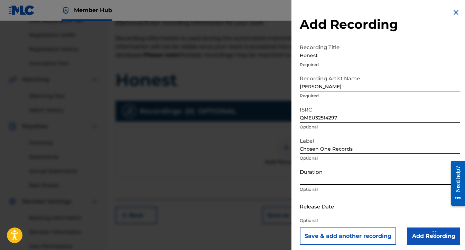
paste input "00:02:37"
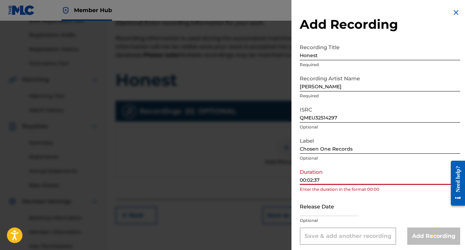
click at [308, 182] on input "00:02:37" at bounding box center [380, 175] width 160 height 20
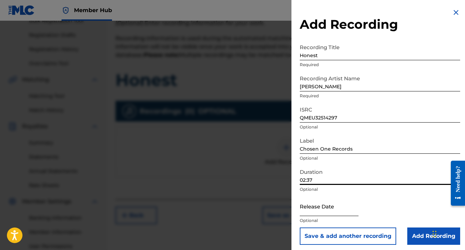
type input "02:37"
click at [317, 211] on input "text" at bounding box center [329, 206] width 59 height 20
select select "8"
select select "2025"
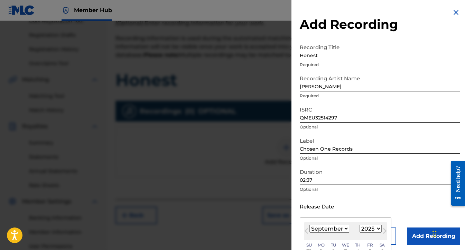
type input "September 26 2025"
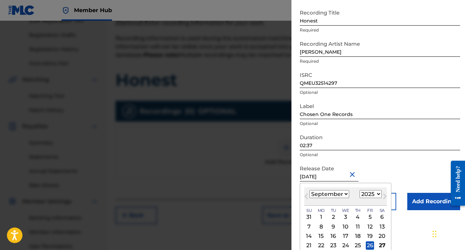
scroll to position [3, 0]
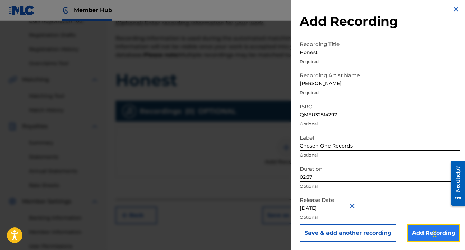
click at [419, 232] on input "Add Recording" at bounding box center [433, 232] width 53 height 17
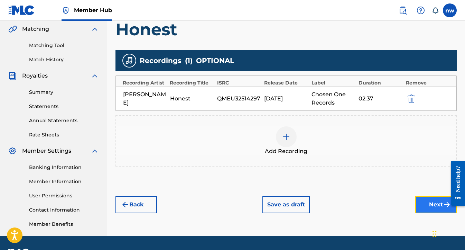
click at [433, 212] on button "Next" at bounding box center [436, 204] width 42 height 17
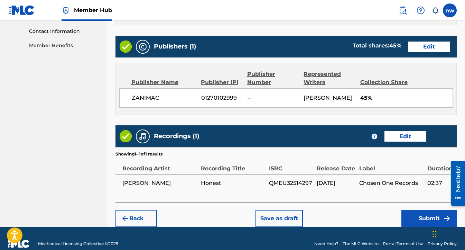
scroll to position [344, 0]
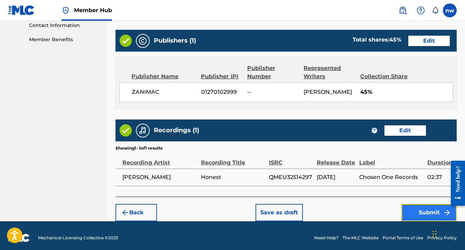
click at [418, 214] on button "Submit" at bounding box center [429, 212] width 55 height 17
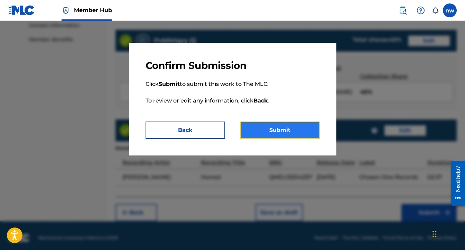
click at [292, 126] on button "Submit" at bounding box center [280, 129] width 80 height 17
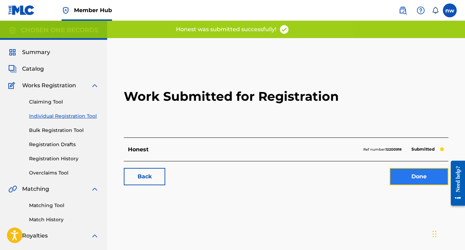
click at [404, 172] on link "Done" at bounding box center [419, 176] width 59 height 17
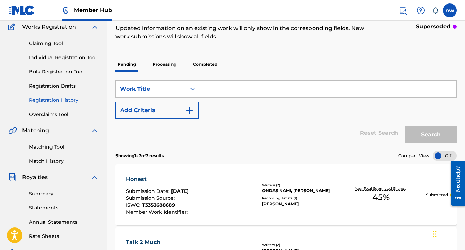
scroll to position [58, 0]
